Goal: Transaction & Acquisition: Book appointment/travel/reservation

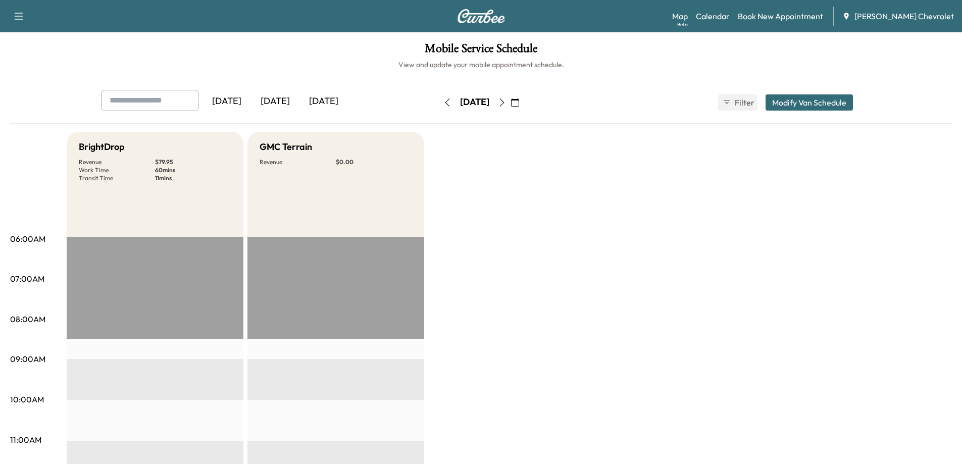
click at [282, 99] on div "[DATE]" at bounding box center [275, 101] width 48 height 23
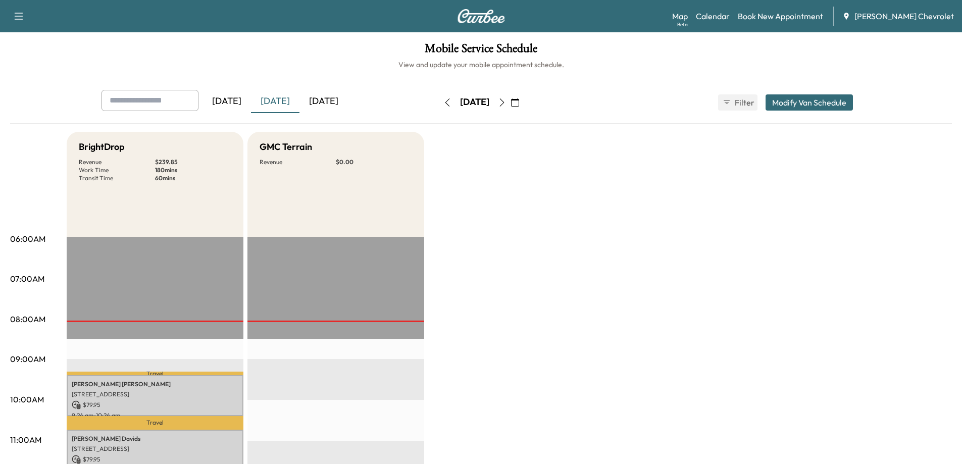
click at [506, 105] on icon "button" at bounding box center [502, 102] width 8 height 8
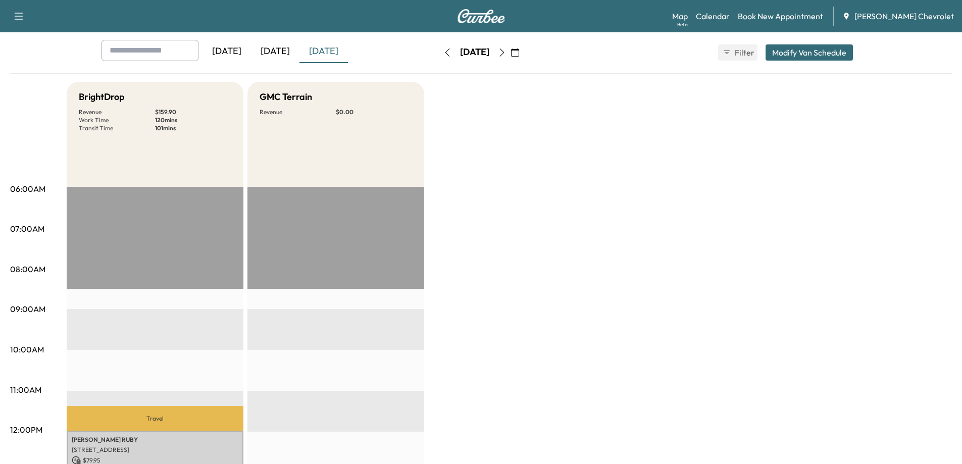
scroll to position [50, 0]
click at [506, 51] on icon "button" at bounding box center [502, 52] width 8 height 8
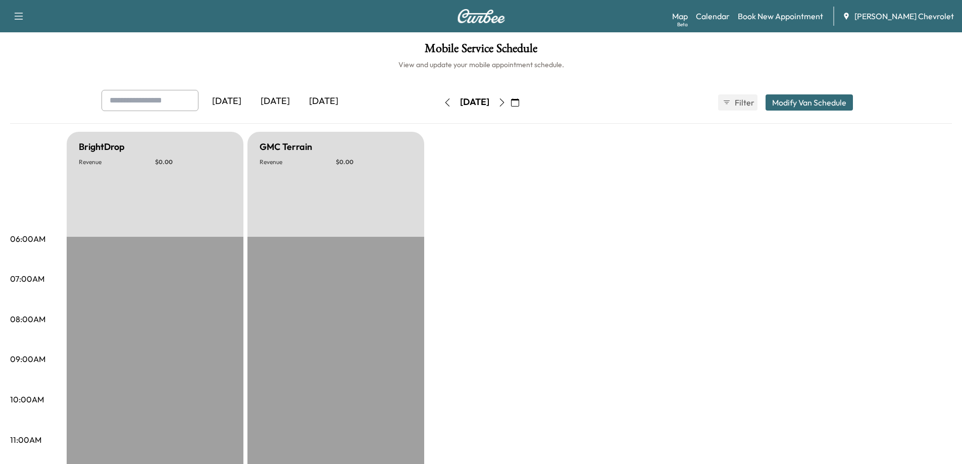
click at [443, 102] on icon "button" at bounding box center [447, 102] width 8 height 8
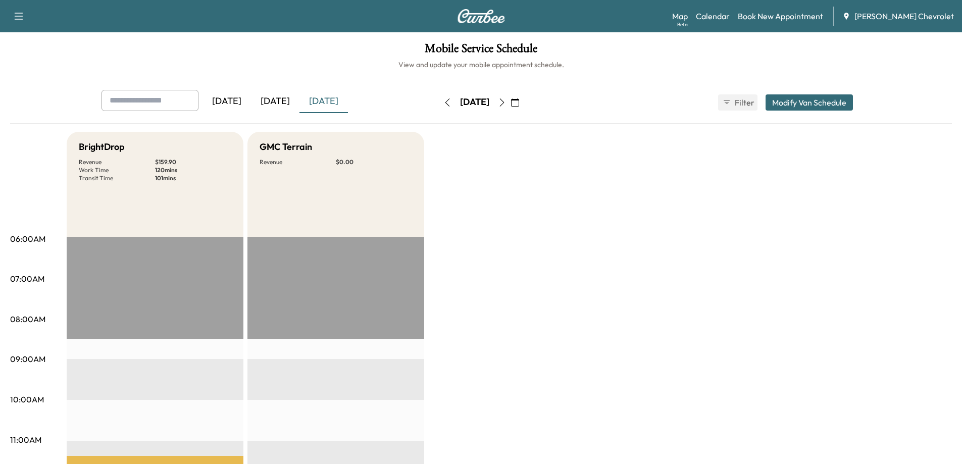
click at [443, 100] on icon "button" at bounding box center [447, 102] width 8 height 8
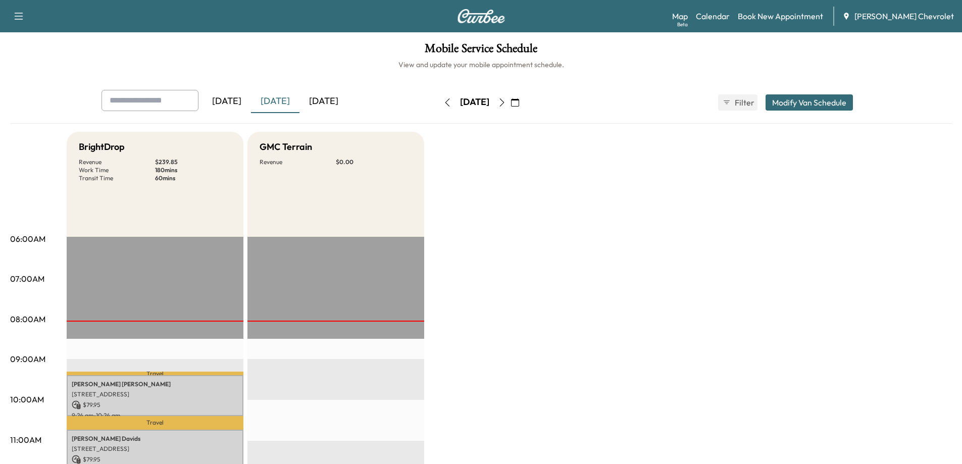
click at [443, 105] on icon "button" at bounding box center [447, 102] width 8 height 8
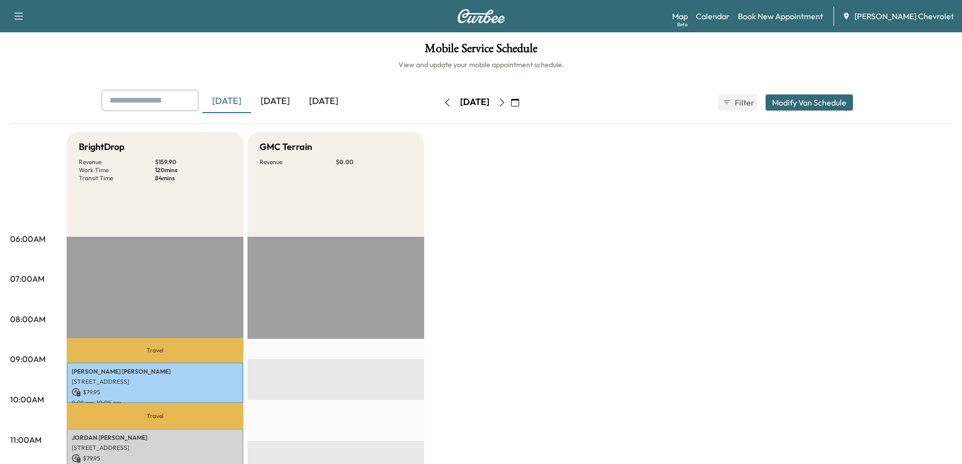
click at [506, 105] on icon "button" at bounding box center [502, 102] width 8 height 8
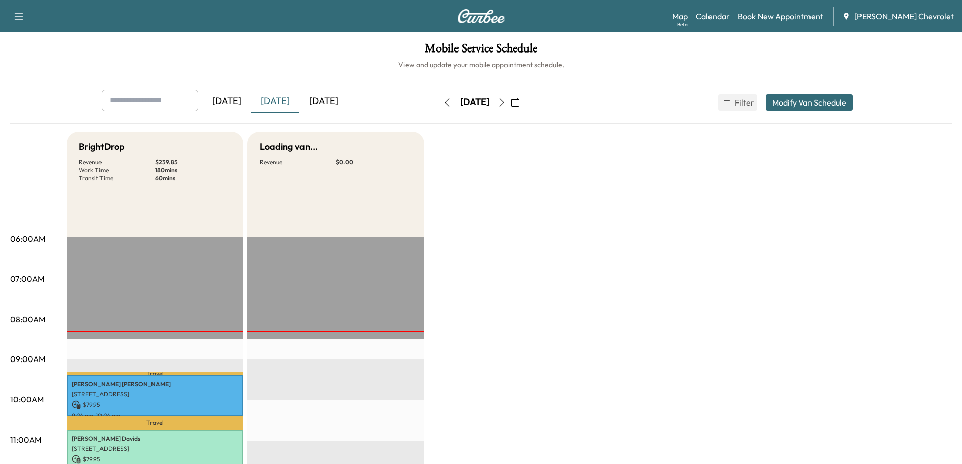
click at [506, 105] on icon "button" at bounding box center [502, 102] width 8 height 8
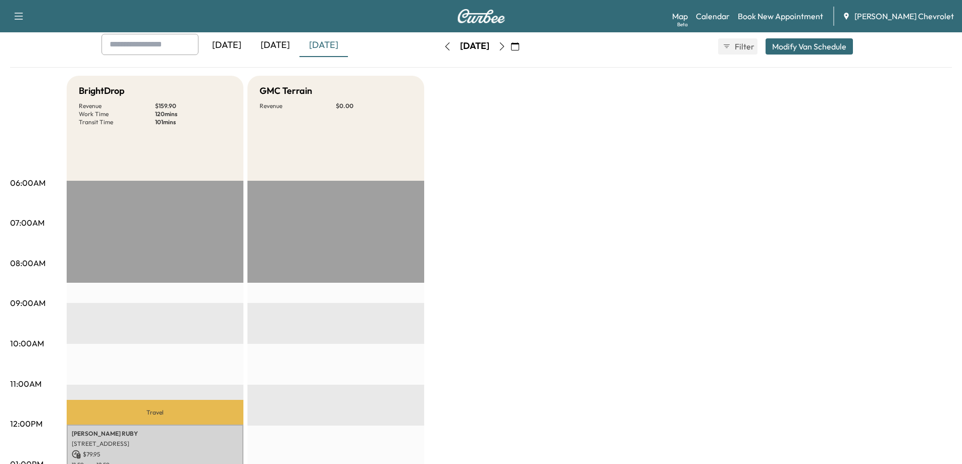
scroll to position [50, 0]
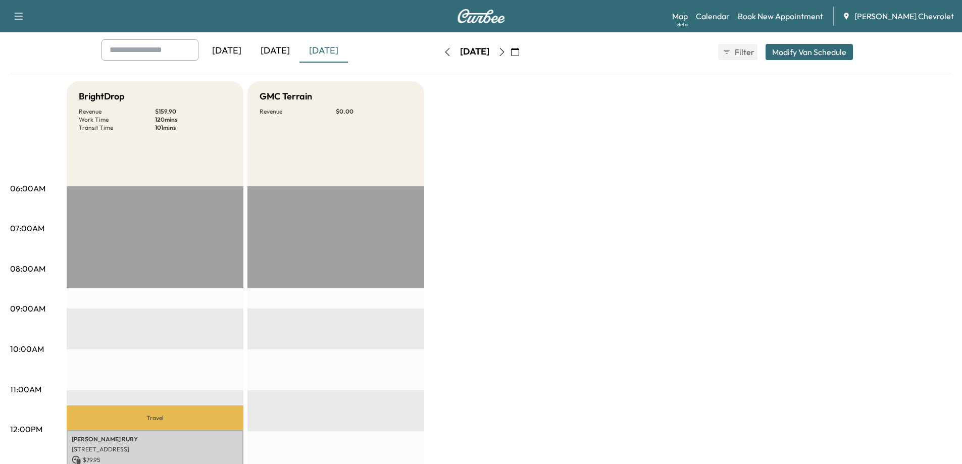
click at [443, 48] on icon "button" at bounding box center [447, 52] width 8 height 8
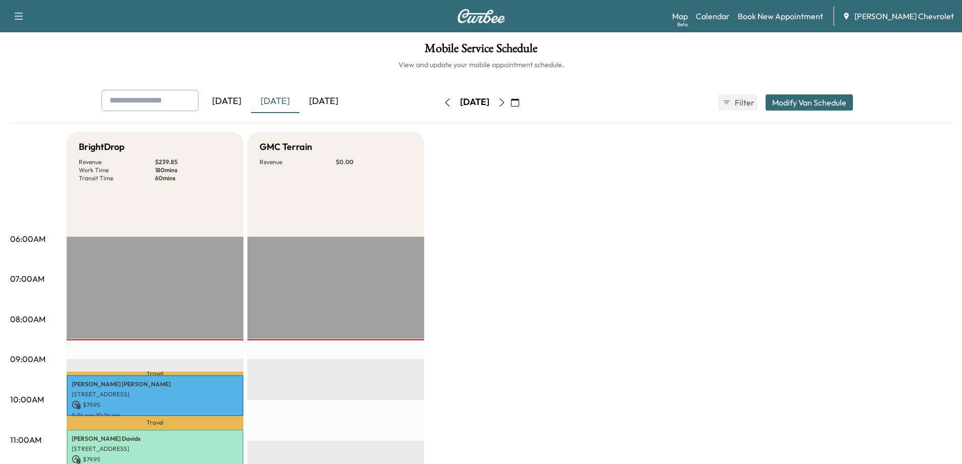
click at [443, 101] on icon "button" at bounding box center [447, 102] width 8 height 8
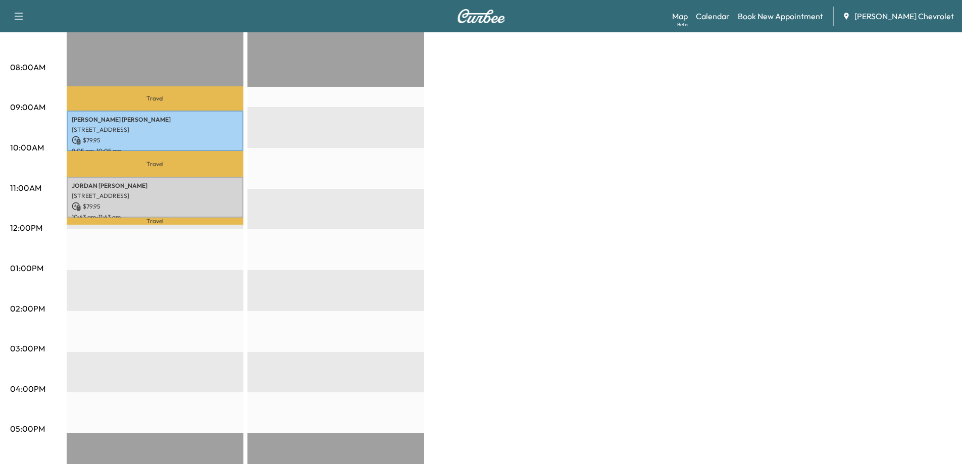
scroll to position [252, 0]
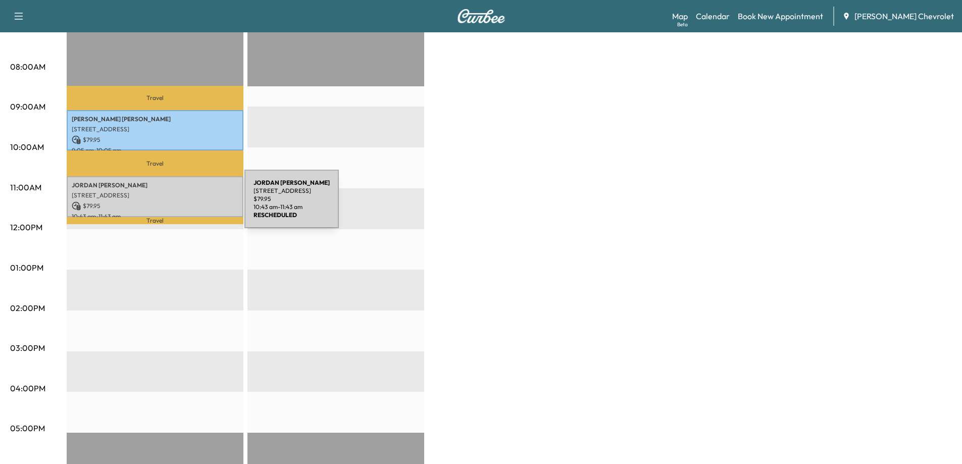
click at [169, 205] on p "$ 79.95" at bounding box center [155, 205] width 167 height 9
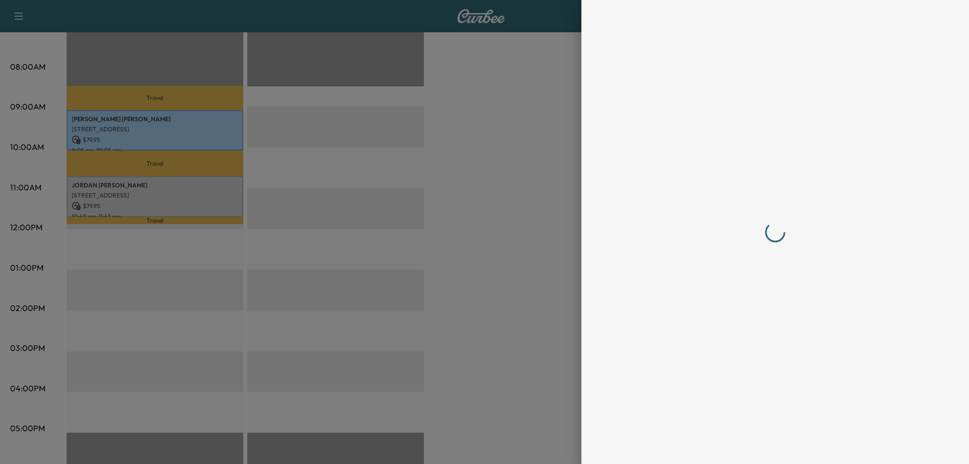
click at [784, 448] on div at bounding box center [775, 232] width 323 height 464
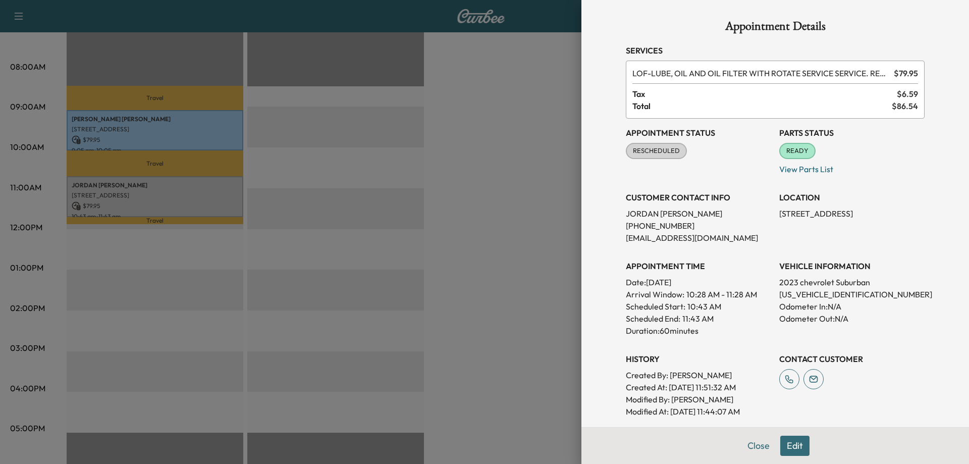
click at [781, 443] on button "Edit" at bounding box center [794, 446] width 29 height 20
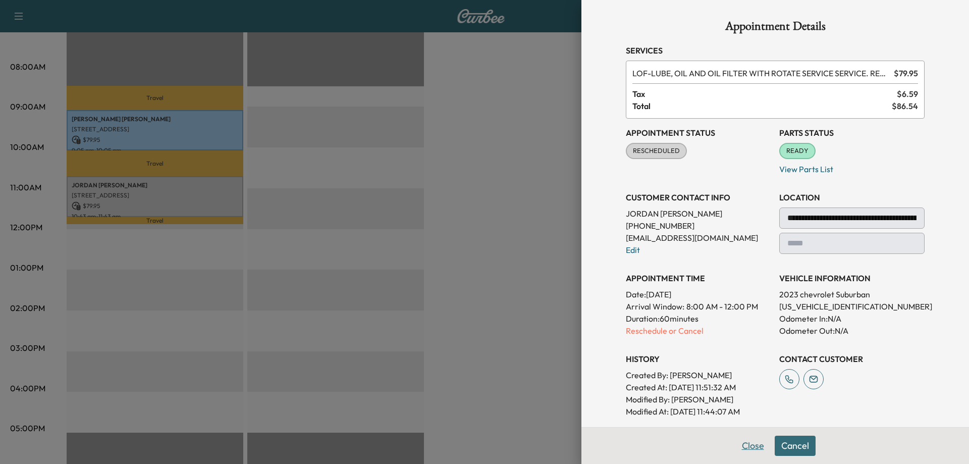
click at [745, 451] on button "Close" at bounding box center [752, 446] width 35 height 20
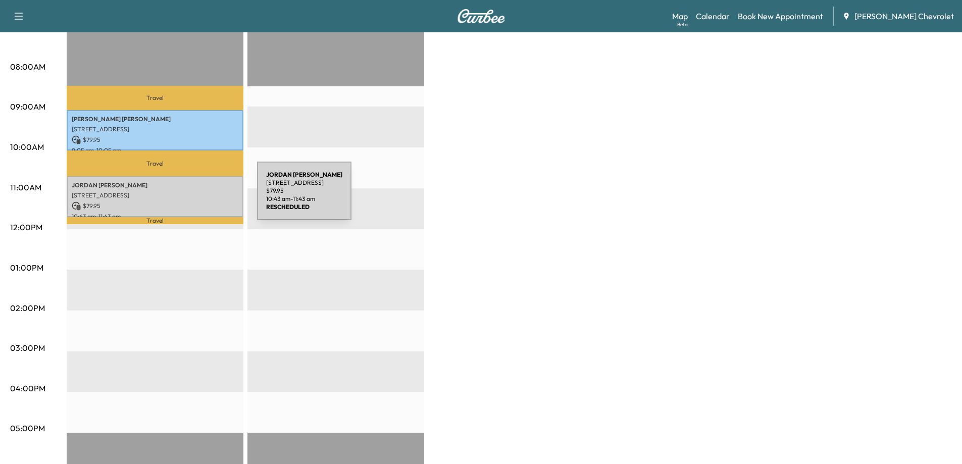
click at [181, 197] on p "[STREET_ADDRESS]" at bounding box center [155, 195] width 167 height 8
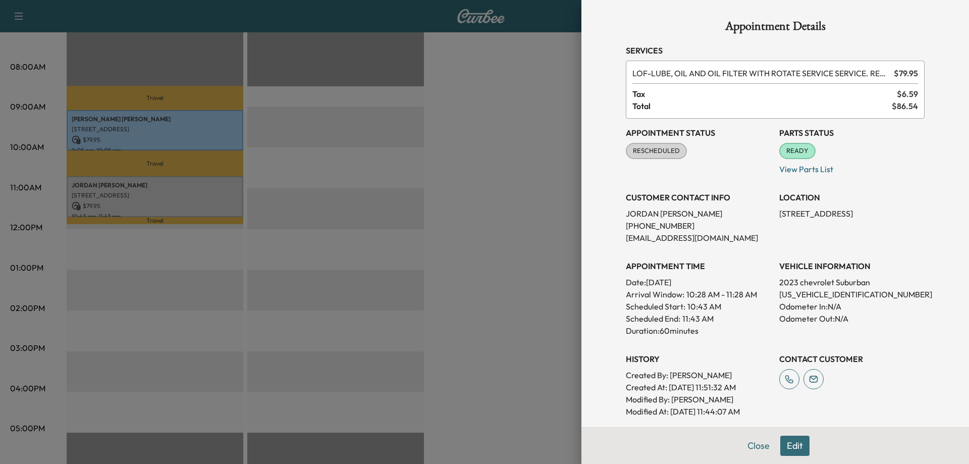
drag, startPoint x: 507, startPoint y: 359, endPoint x: 501, endPoint y: 356, distance: 7.0
click at [507, 359] on div at bounding box center [484, 232] width 969 height 464
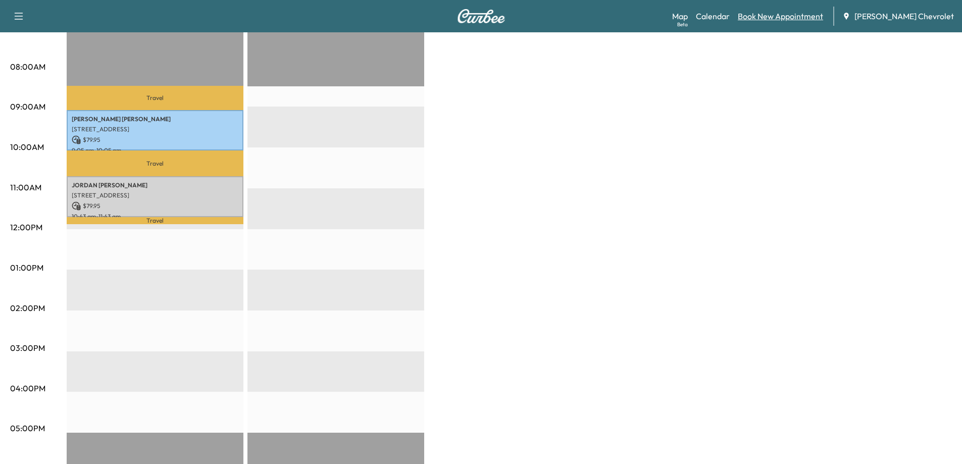
click at [765, 16] on link "Book New Appointment" at bounding box center [779, 16] width 85 height 12
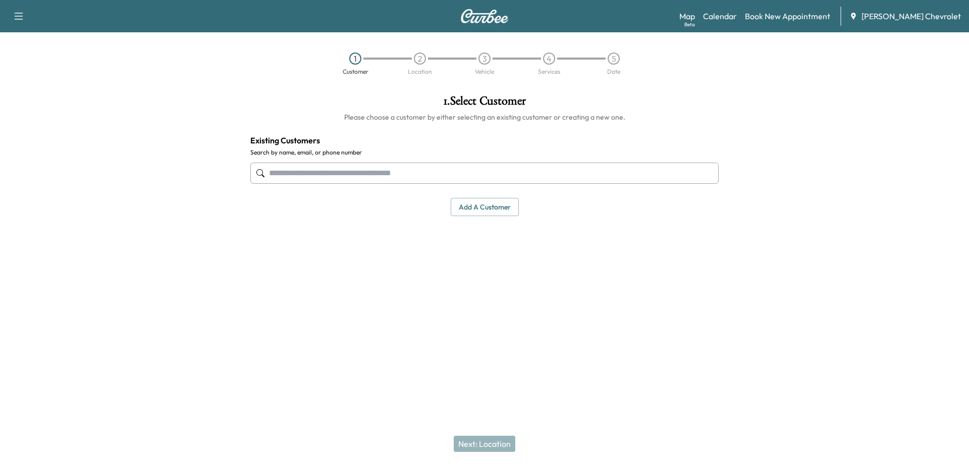
click at [452, 182] on input "text" at bounding box center [484, 173] width 468 height 21
click at [346, 173] on input "text" at bounding box center [484, 173] width 468 height 21
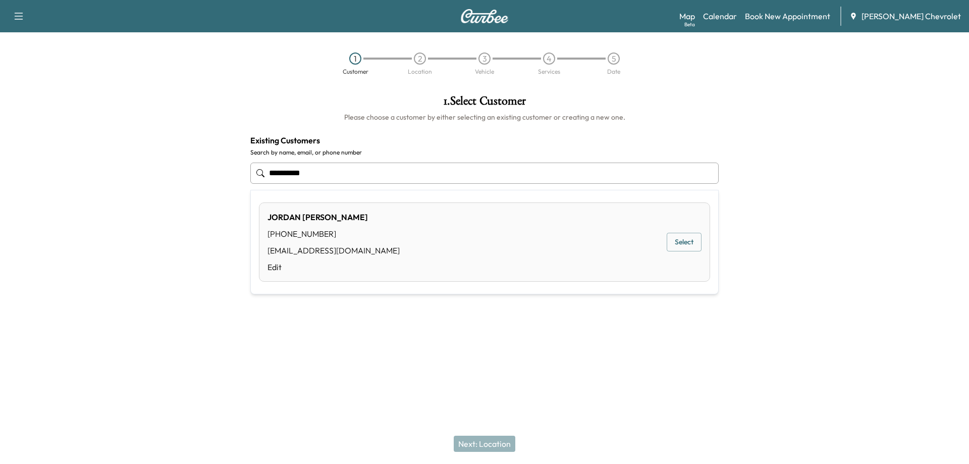
click at [686, 242] on button "Select" at bounding box center [684, 242] width 35 height 19
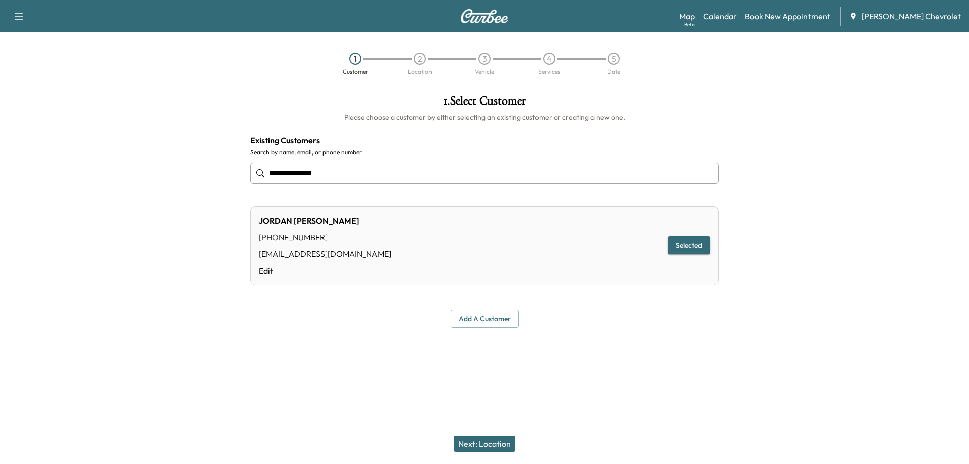
type input "**********"
click at [487, 440] on button "Next: Location" at bounding box center [485, 444] width 62 height 16
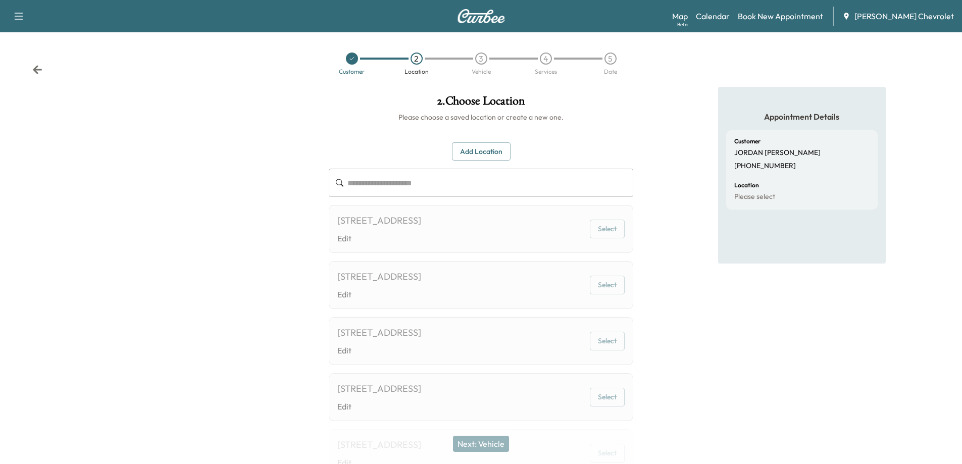
click at [492, 144] on button "Add Location" at bounding box center [481, 151] width 59 height 19
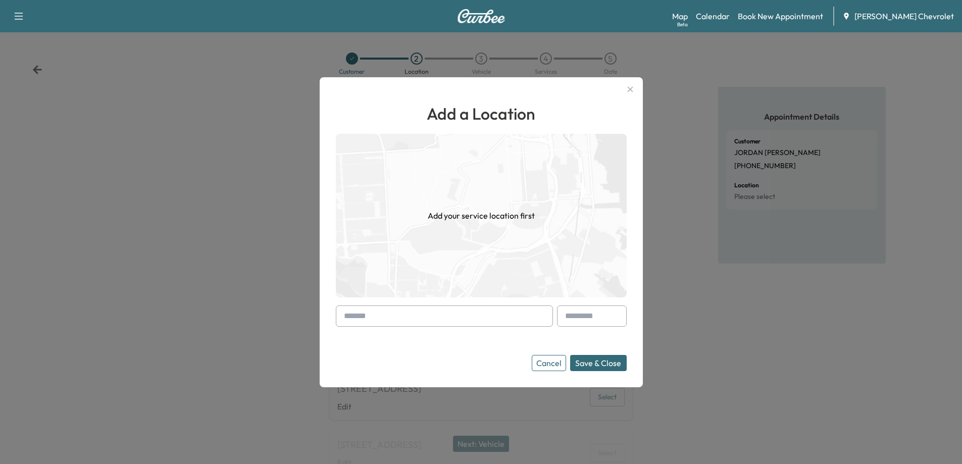
click at [393, 319] on input "text" at bounding box center [444, 315] width 217 height 21
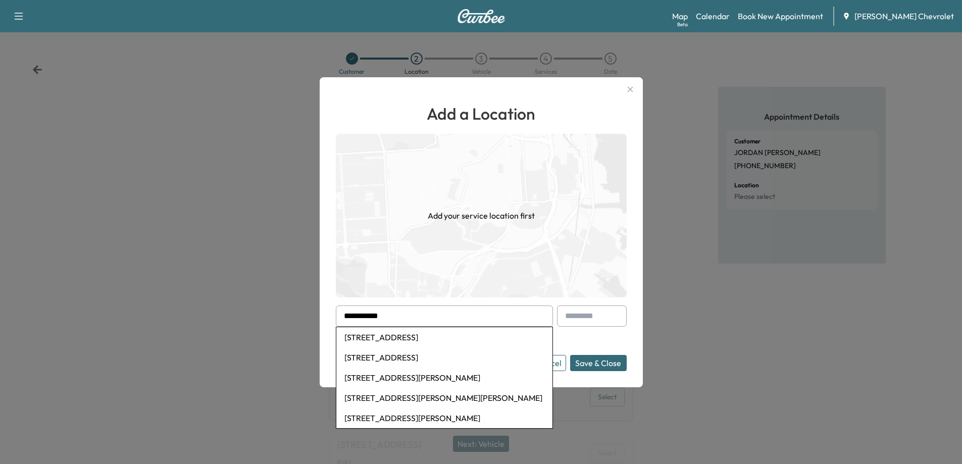
click at [415, 337] on li "[STREET_ADDRESS]" at bounding box center [444, 337] width 216 height 20
type input "**********"
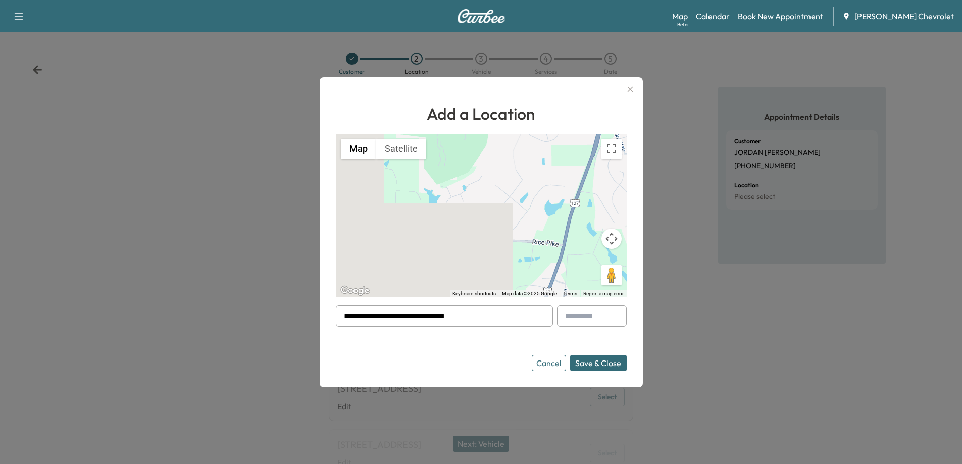
click at [599, 366] on button "Save & Close" at bounding box center [598, 363] width 57 height 16
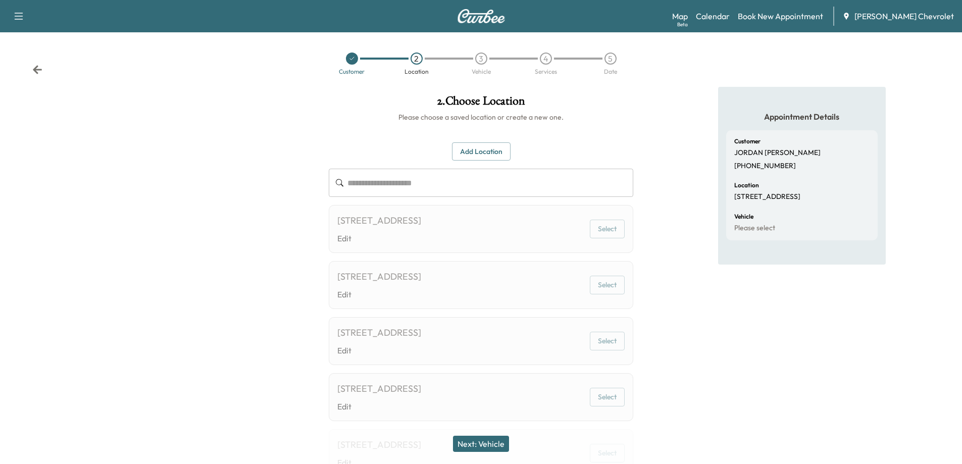
click at [488, 448] on button "Next: Vehicle" at bounding box center [481, 444] width 56 height 16
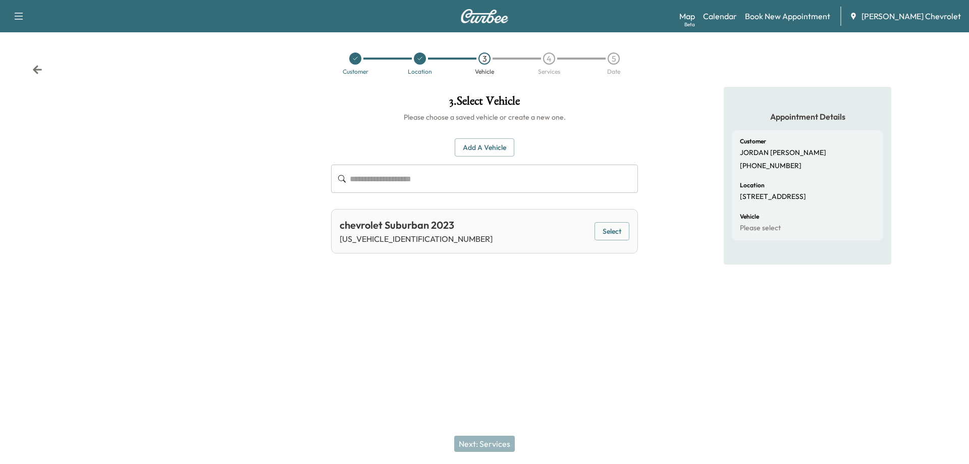
click at [615, 229] on button "Select" at bounding box center [612, 231] width 35 height 19
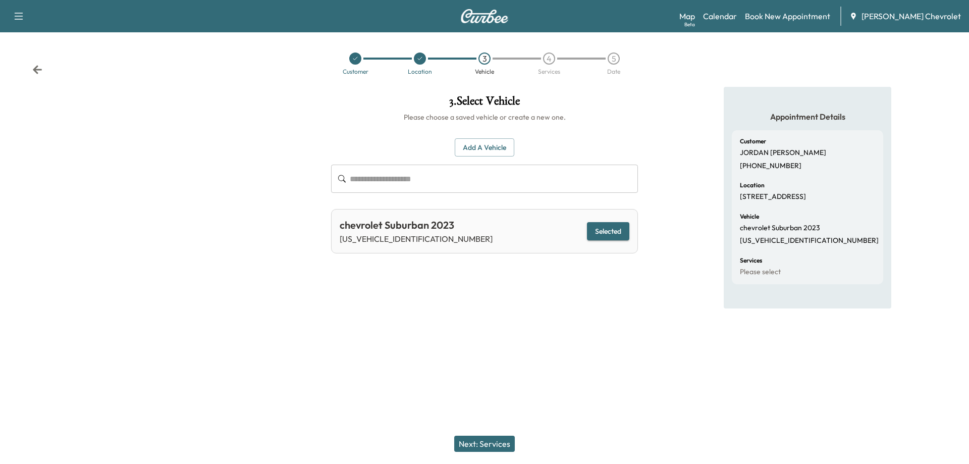
click at [486, 441] on button "Next: Services" at bounding box center [484, 444] width 61 height 16
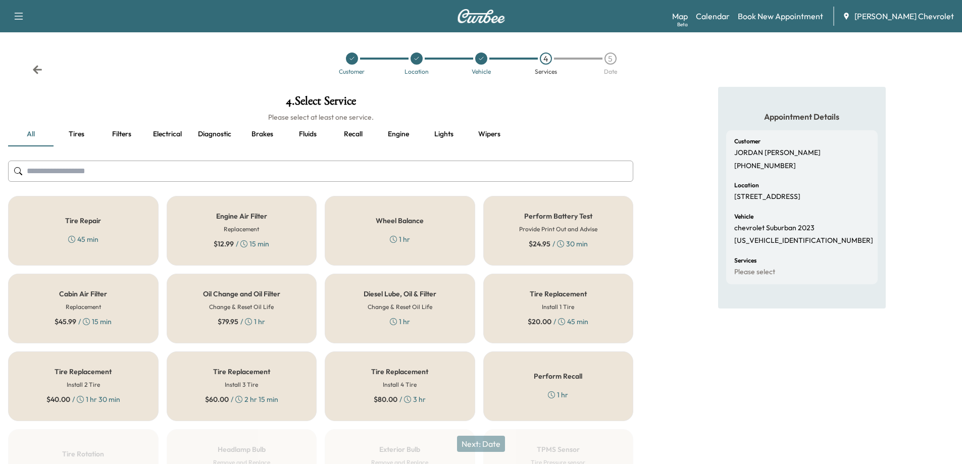
click at [261, 316] on div "$ 79.95 / 1 hr" at bounding box center [241, 321] width 47 height 10
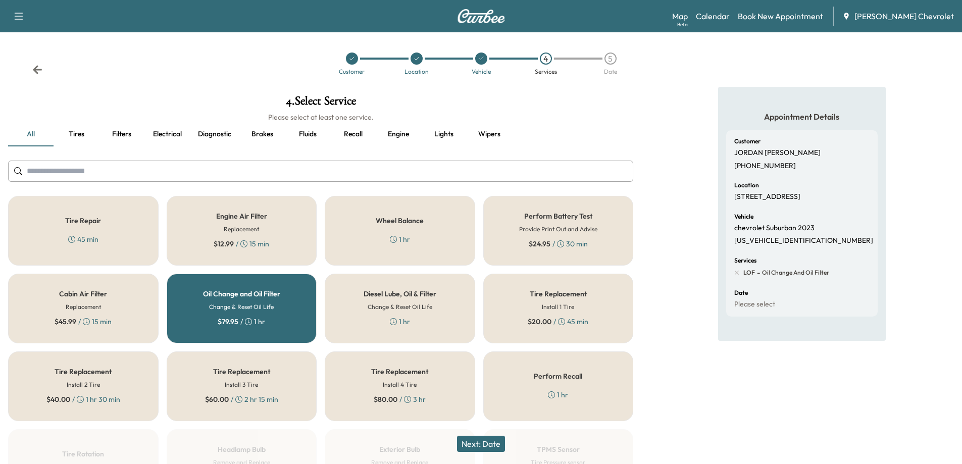
click at [490, 446] on button "Next: Date" at bounding box center [481, 444] width 48 height 16
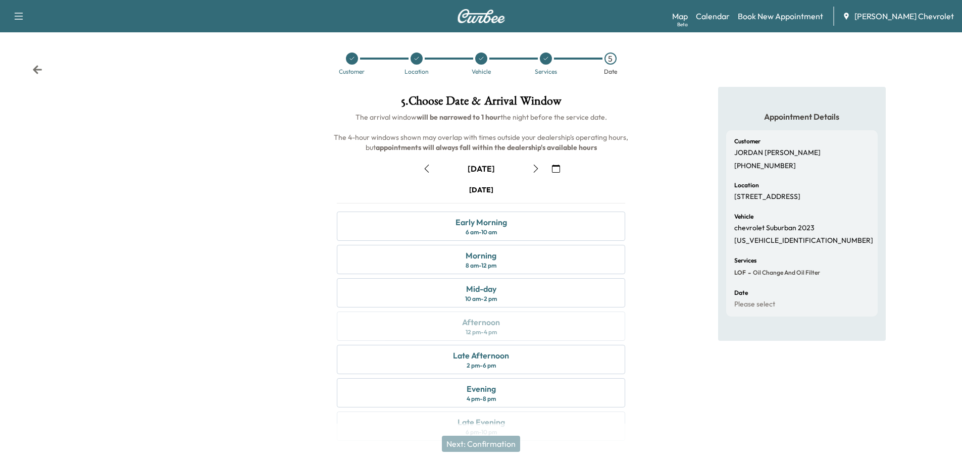
click at [427, 171] on icon "button" at bounding box center [426, 169] width 8 height 8
click at [537, 167] on icon "button" at bounding box center [536, 169] width 8 height 8
click at [499, 236] on div "Early Morning 6 am - 10 am" at bounding box center [481, 225] width 288 height 29
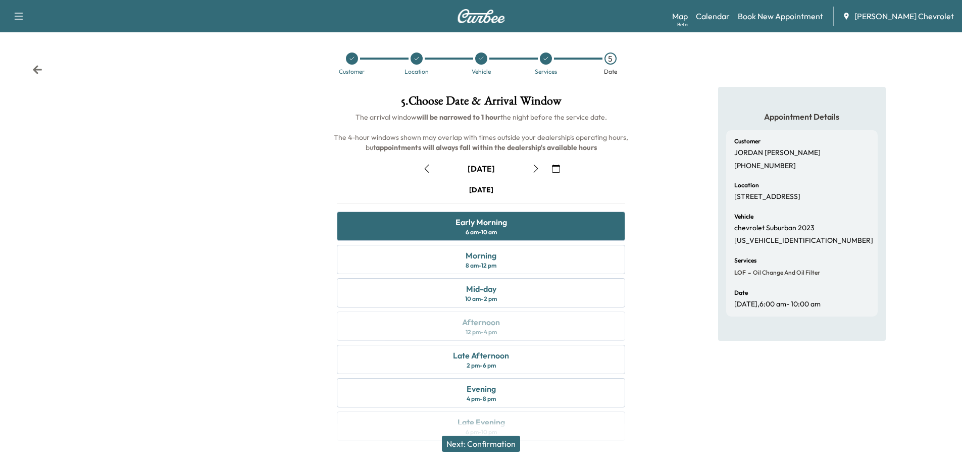
click at [501, 447] on button "Next: Confirmation" at bounding box center [481, 444] width 78 height 16
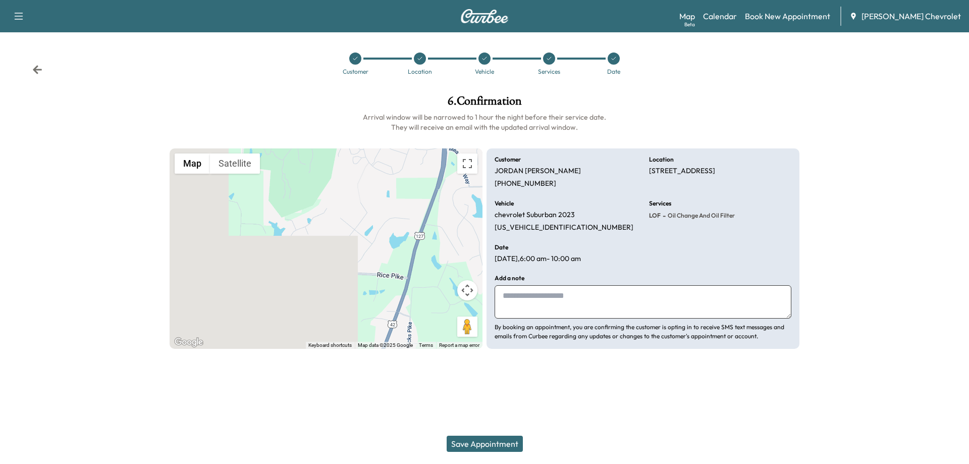
click at [619, 63] on div at bounding box center [613, 58] width 65 height 12
click at [614, 59] on icon at bounding box center [614, 59] width 6 height 6
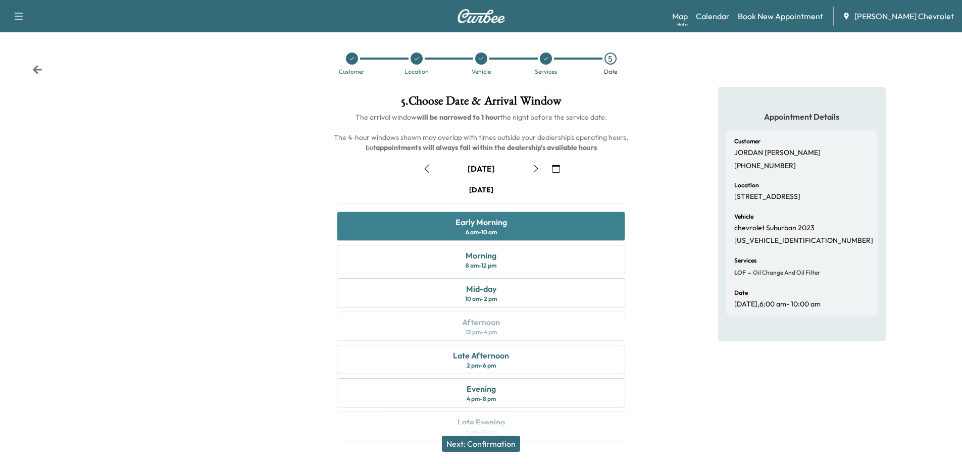
click at [534, 234] on div "Early Morning 6 am - 10 am" at bounding box center [481, 225] width 288 height 29
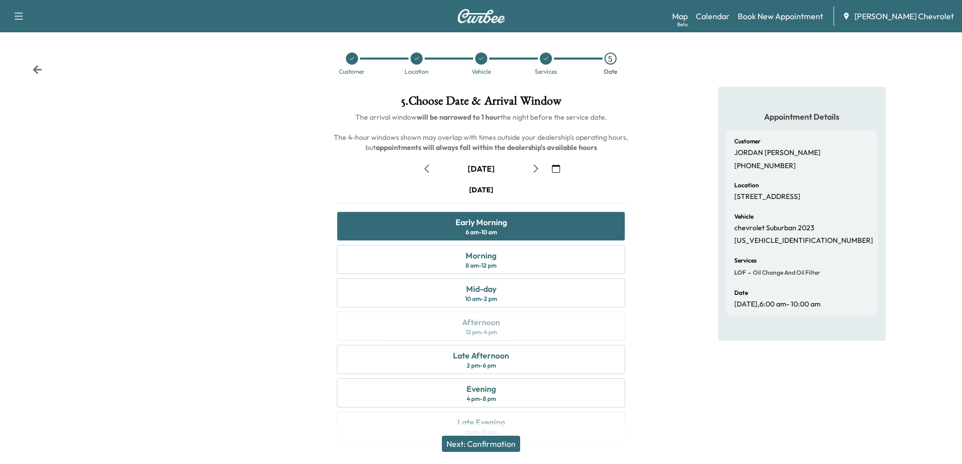
click at [497, 442] on button "Next: Confirmation" at bounding box center [481, 444] width 78 height 16
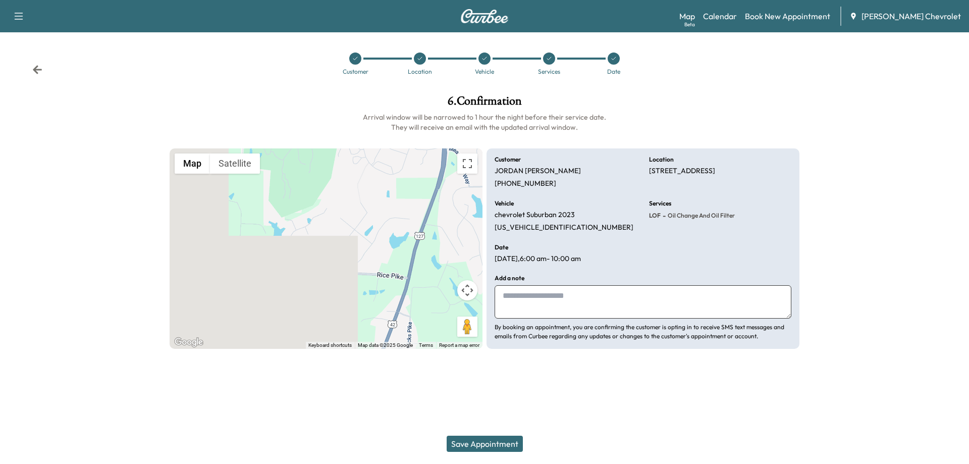
click at [483, 444] on button "Save Appointment" at bounding box center [485, 444] width 76 height 16
